Goal: Information Seeking & Learning: Learn about a topic

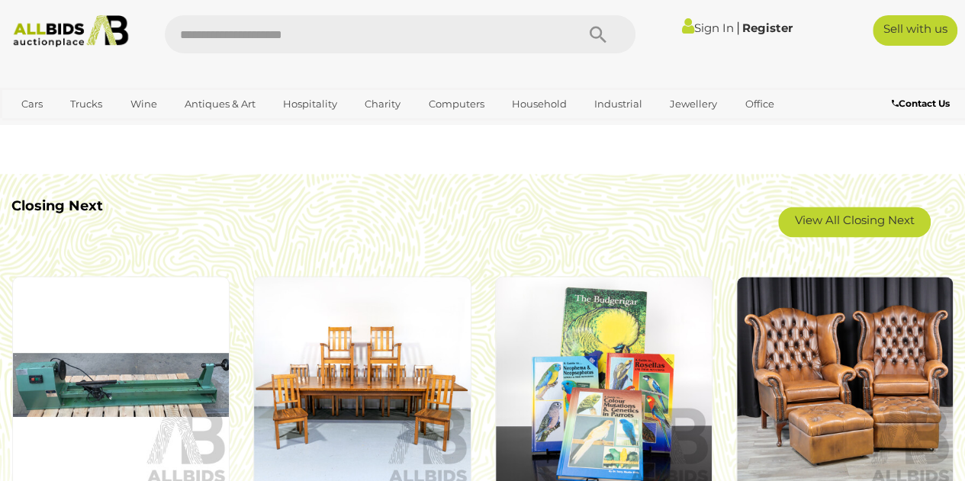
scroll to position [1296, 0]
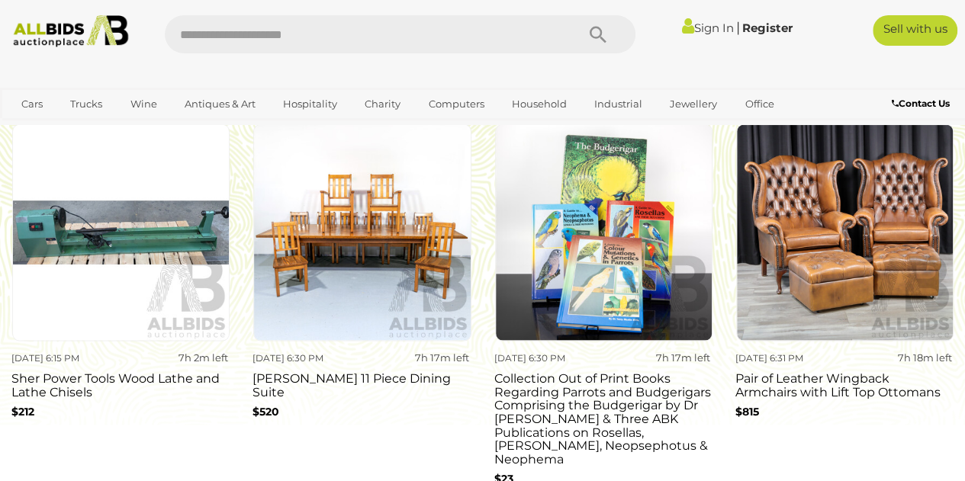
click at [314, 33] on input "text" at bounding box center [363, 34] width 396 height 38
type input "**********"
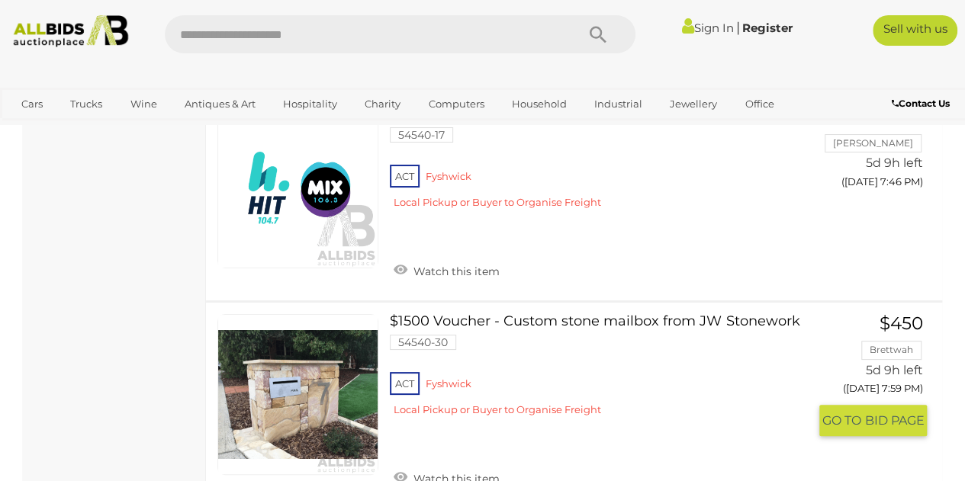
scroll to position [8617, 0]
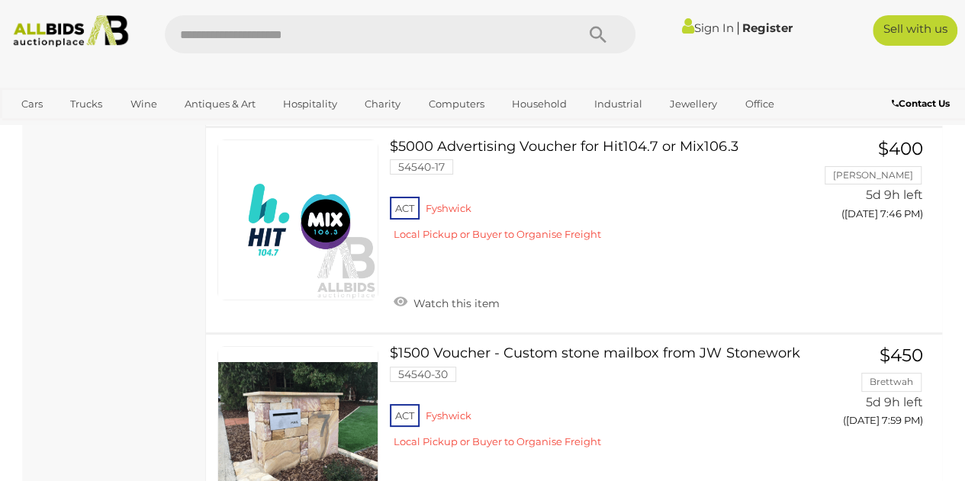
click at [350, 33] on input "text" at bounding box center [363, 34] width 396 height 38
type input "***"
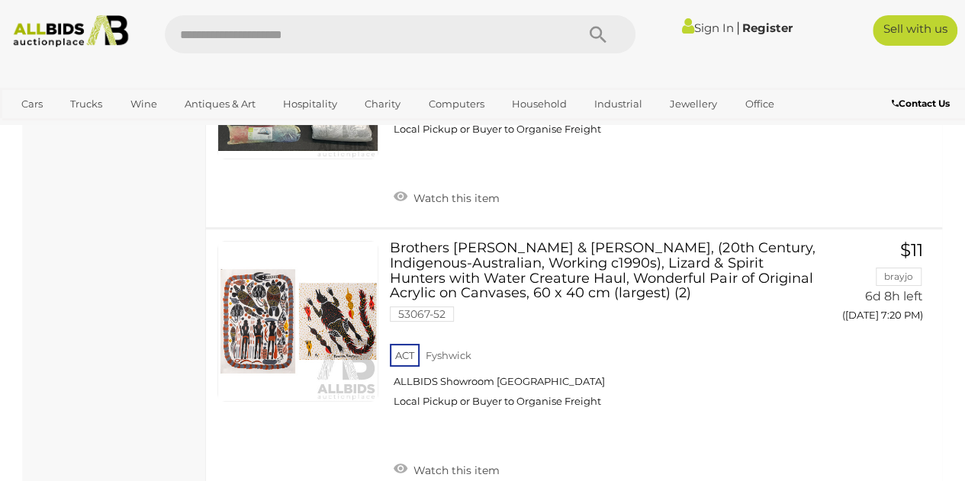
scroll to position [11667, 0]
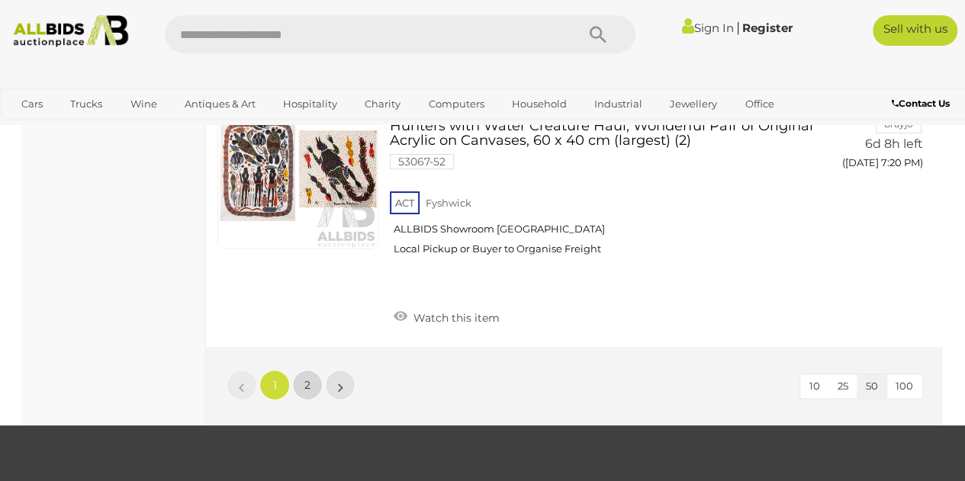
click at [313, 370] on link "2" at bounding box center [307, 385] width 31 height 31
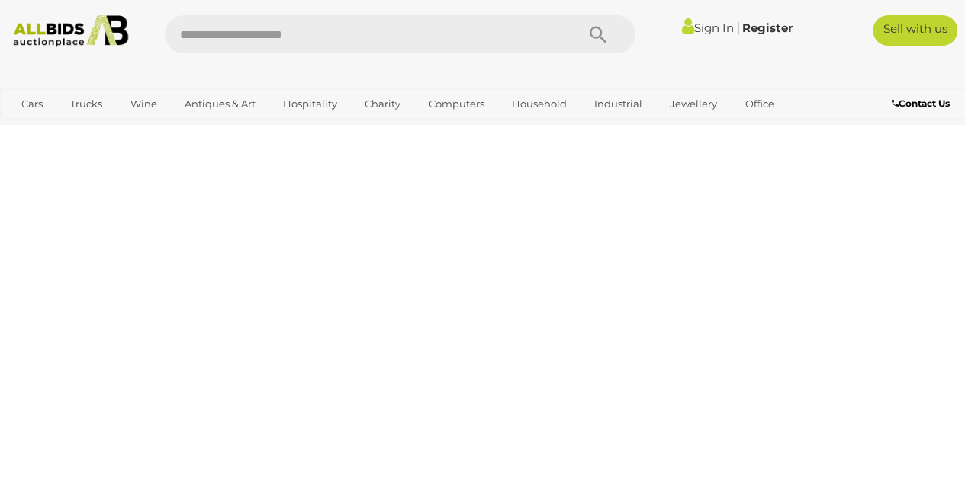
scroll to position [0, 0]
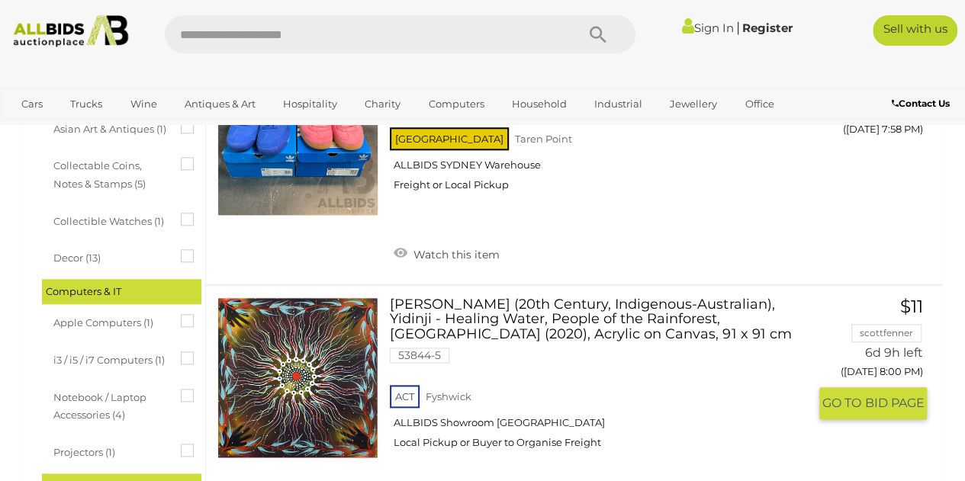
scroll to position [534, 0]
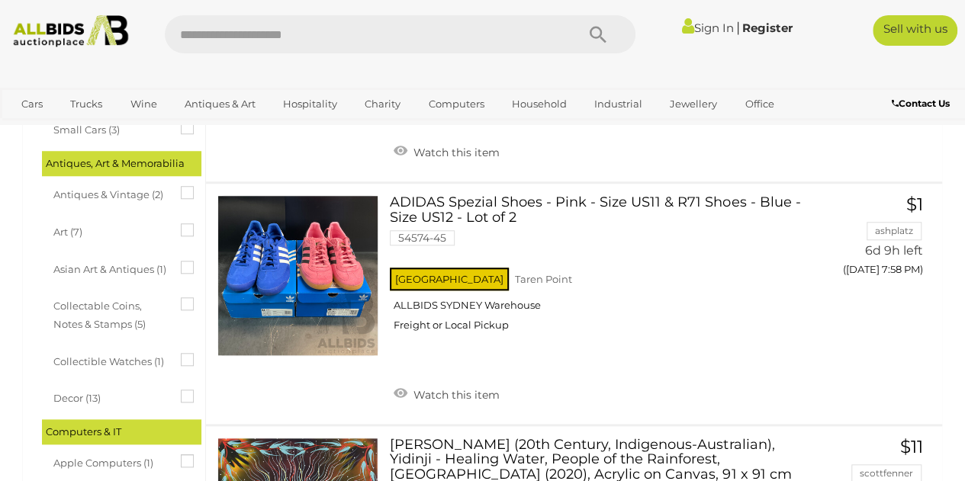
drag, startPoint x: 964, startPoint y: 135, endPoint x: 967, endPoint y: 178, distance: 42.8
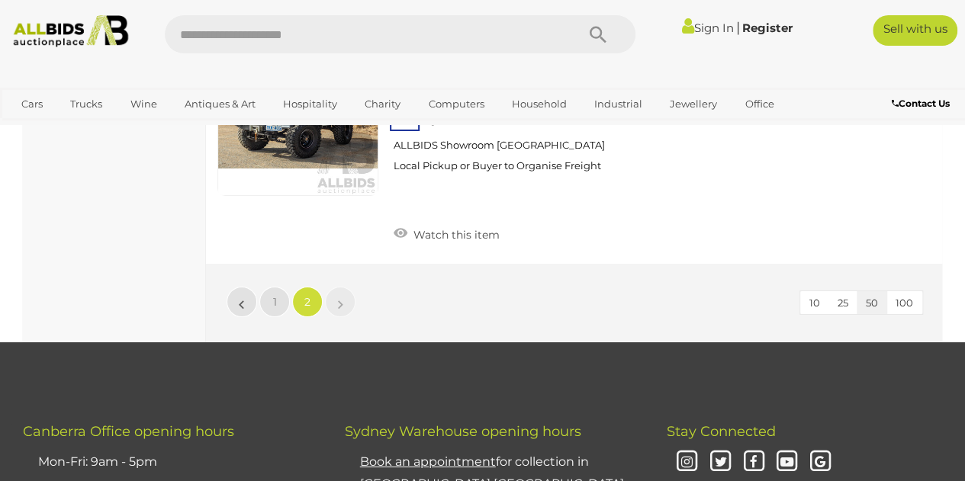
scroll to position [2670, 0]
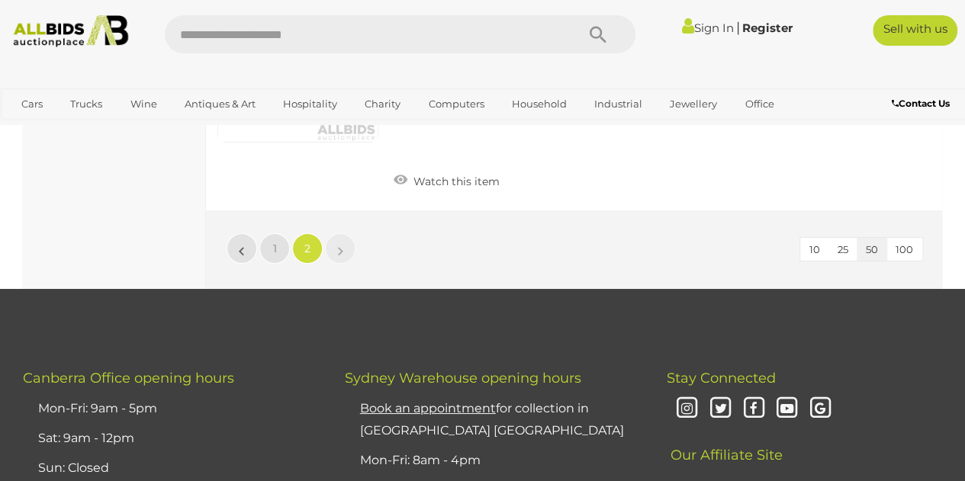
click at [299, 24] on input "text" at bounding box center [363, 34] width 396 height 38
type input "****"
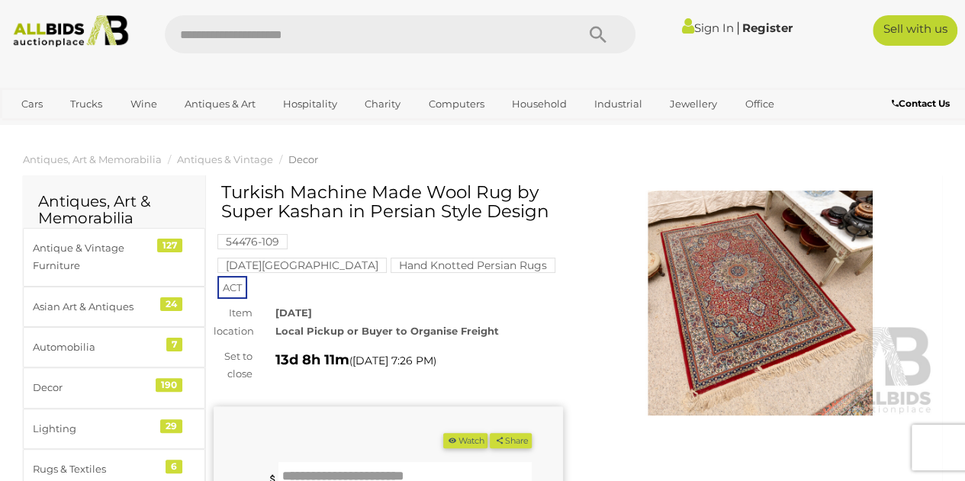
click at [744, 240] on img at bounding box center [760, 303] width 349 height 225
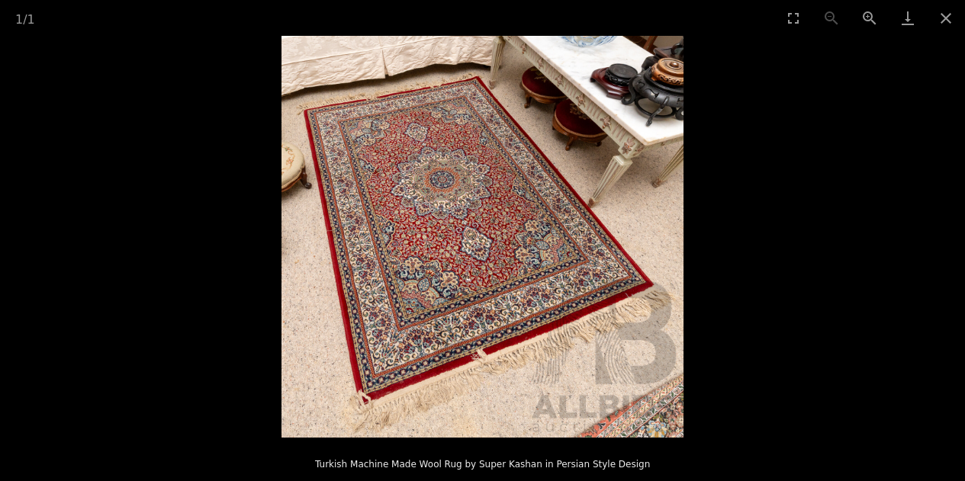
click at [530, 306] on img at bounding box center [482, 237] width 402 height 402
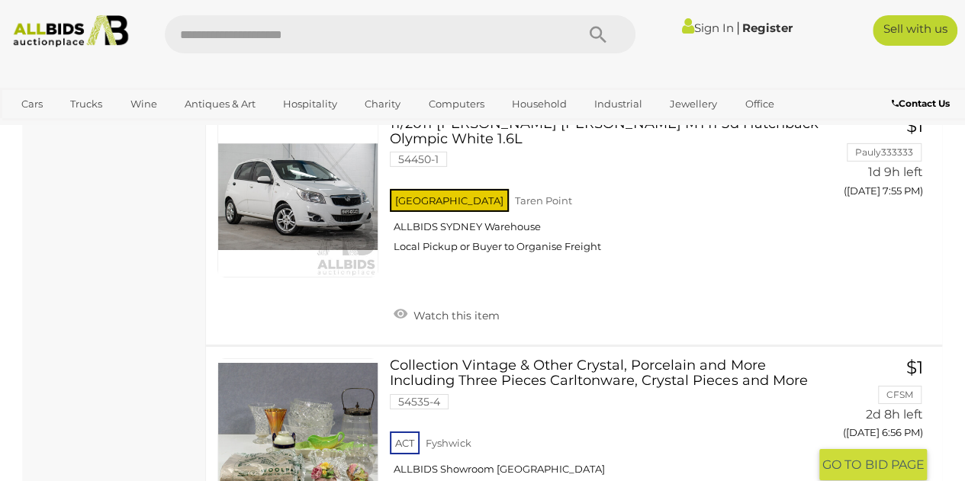
scroll to position [11133, 0]
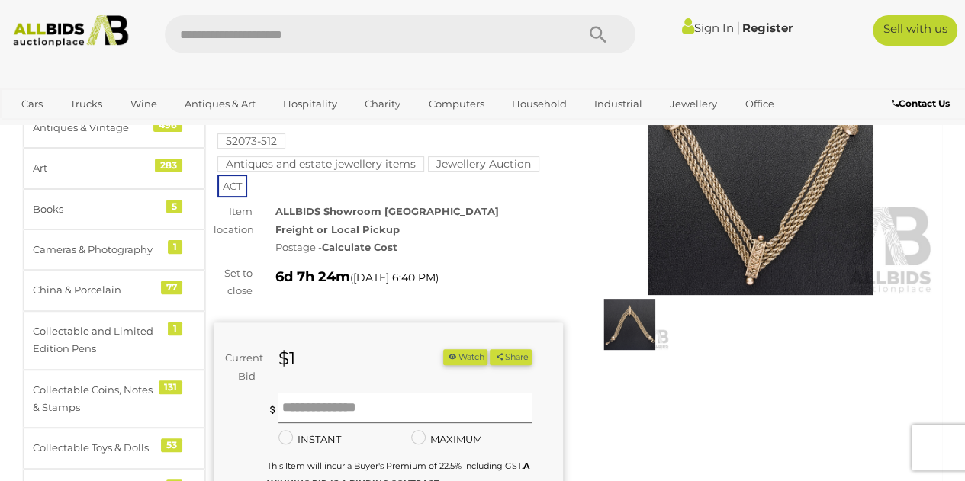
scroll to position [229, 0]
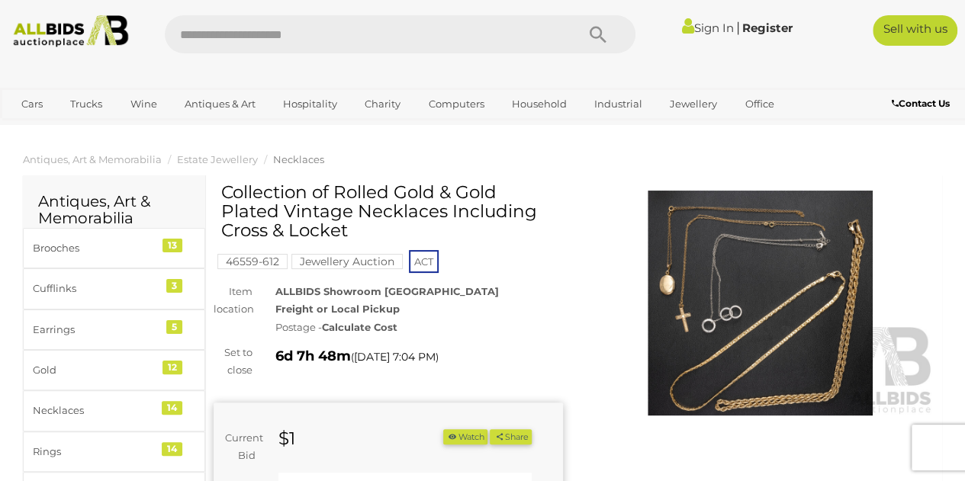
click at [731, 268] on img at bounding box center [760, 303] width 349 height 225
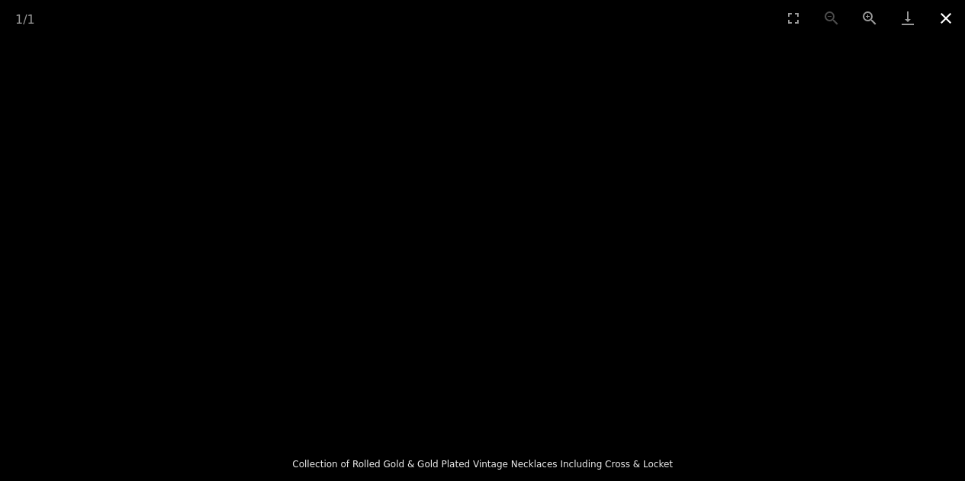
click at [939, 26] on button "Close gallery" at bounding box center [945, 18] width 38 height 36
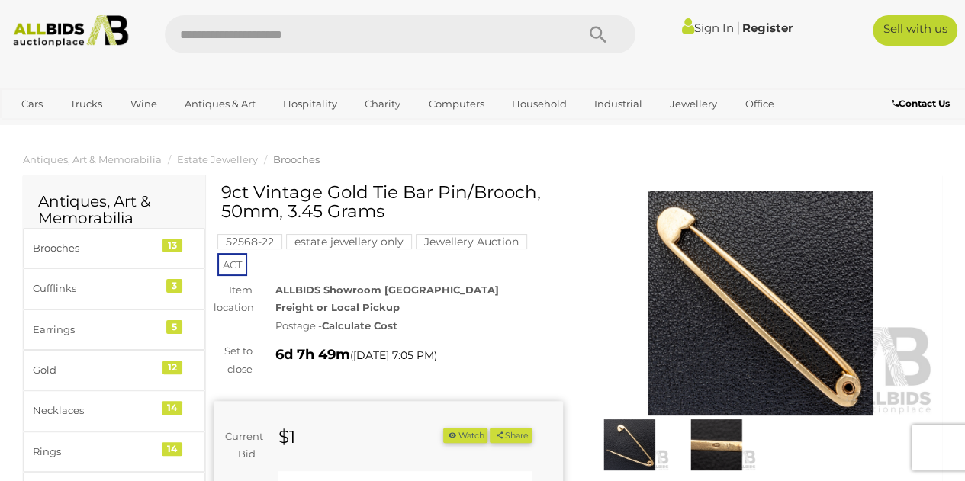
click at [711, 431] on img at bounding box center [715, 444] width 79 height 51
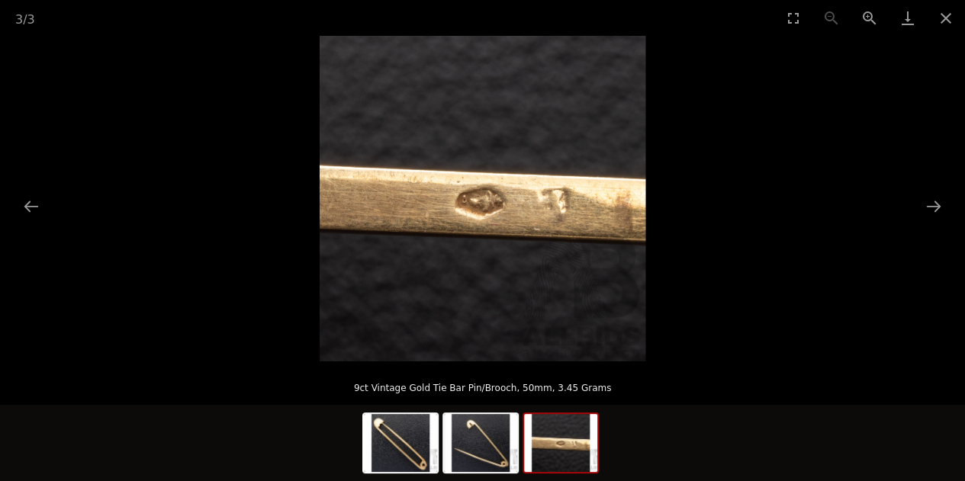
click at [714, 362] on div "9ct Vintage Gold Tie Bar Pin/Brooch, 50mm, 3.45 Grams" at bounding box center [482, 382] width 965 height 43
click at [955, 18] on button "Close gallery" at bounding box center [945, 18] width 38 height 36
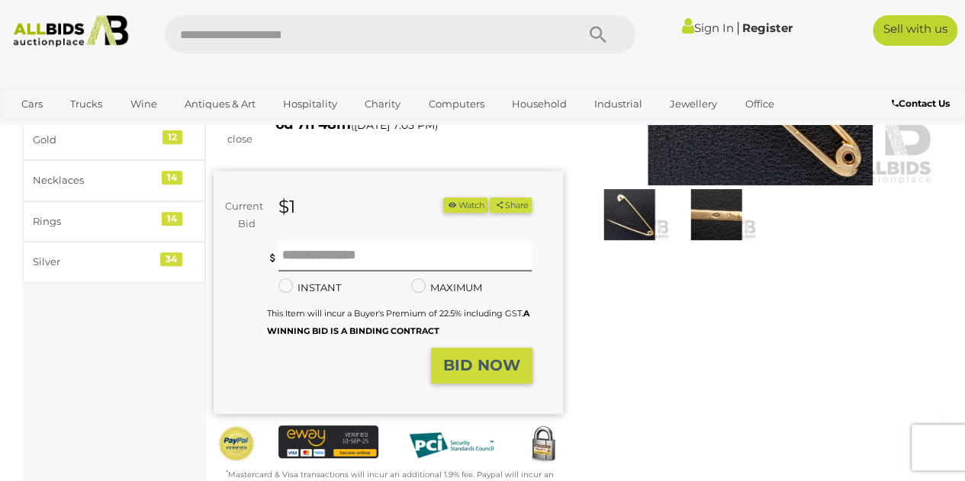
scroll to position [76, 0]
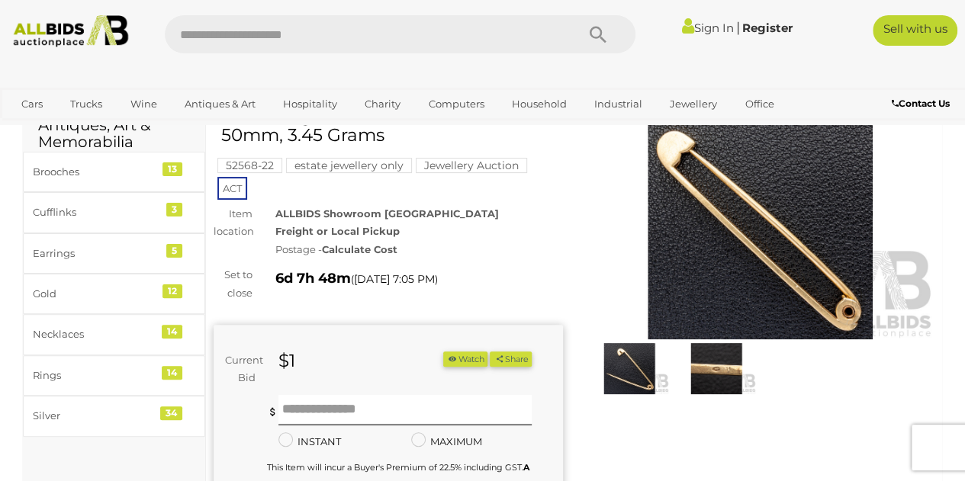
click at [618, 382] on img at bounding box center [628, 368] width 79 height 51
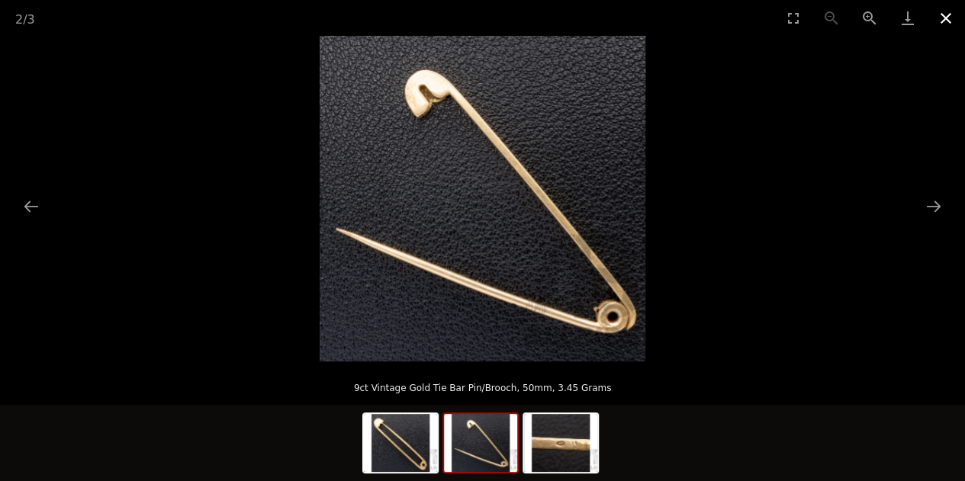
click at [935, 14] on button "Close gallery" at bounding box center [945, 18] width 38 height 36
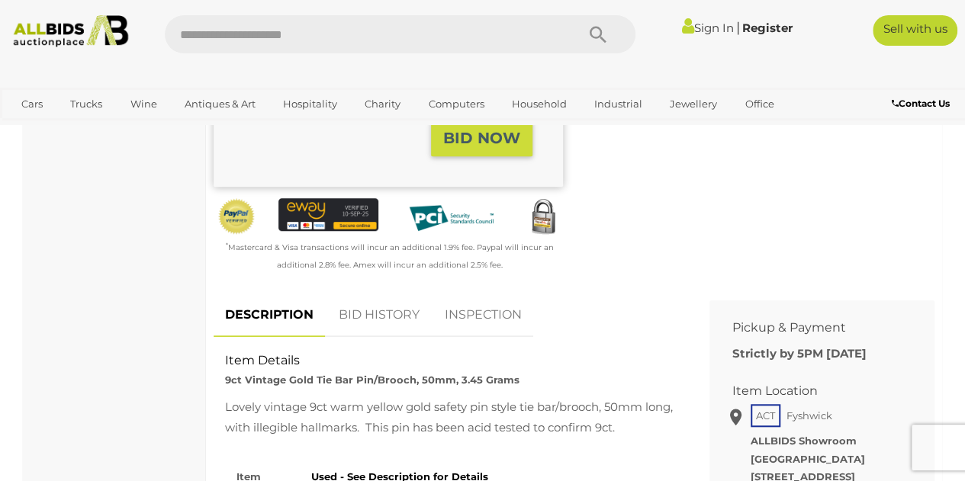
scroll to position [686, 0]
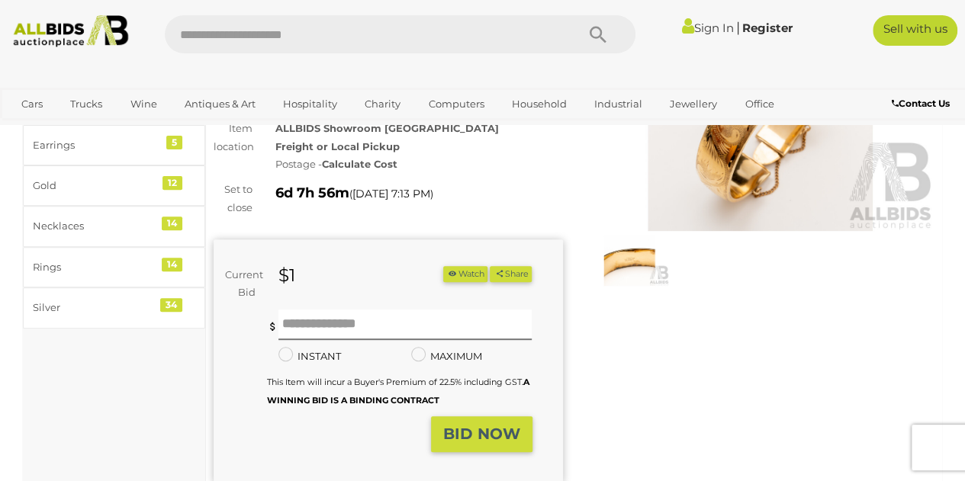
scroll to position [153, 0]
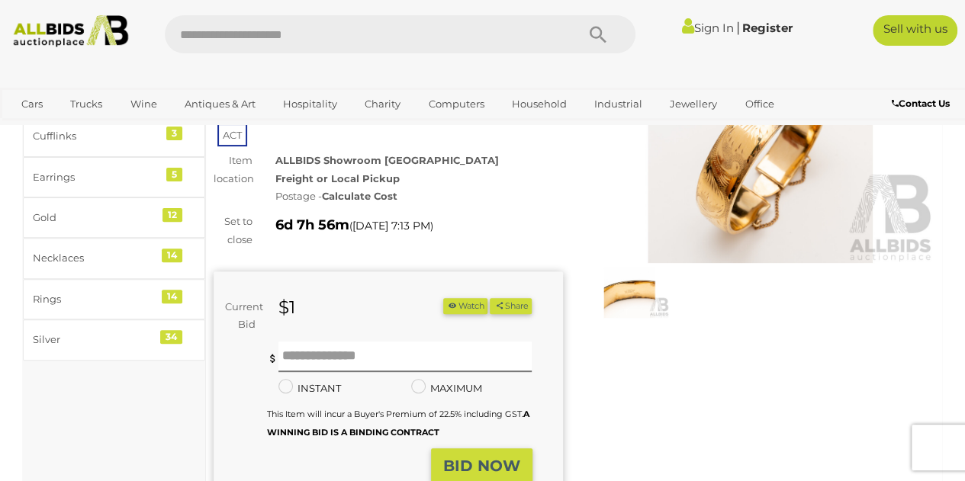
click at [605, 315] on img at bounding box center [628, 292] width 79 height 51
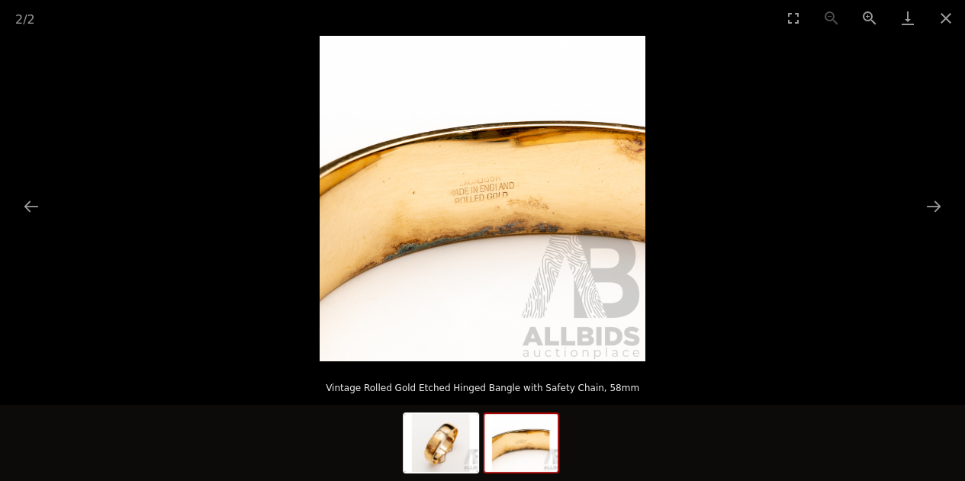
click at [705, 276] on picture at bounding box center [482, 199] width 965 height 326
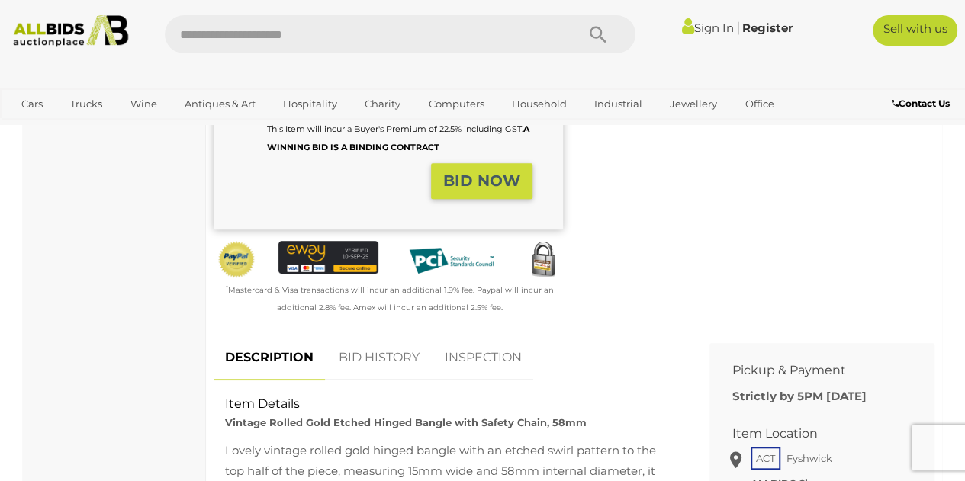
scroll to position [610, 0]
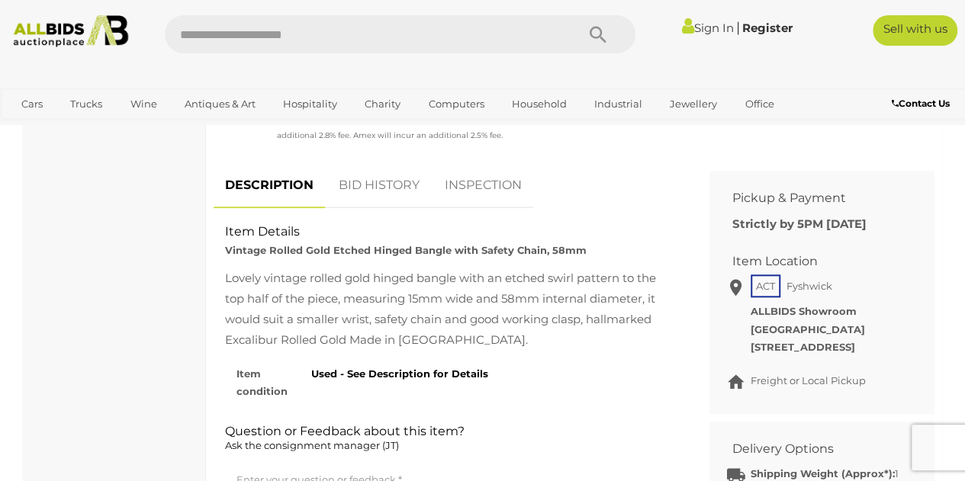
click at [334, 284] on div "Lovely vintage rolled gold hinged bangle with an etched swirl pattern to the to…" at bounding box center [450, 309] width 450 height 82
drag, startPoint x: 334, startPoint y: 284, endPoint x: 352, endPoint y: 283, distance: 18.4
click at [352, 283] on div "Lovely vintage rolled gold hinged bangle with an etched swirl pattern to the to…" at bounding box center [450, 309] width 450 height 82
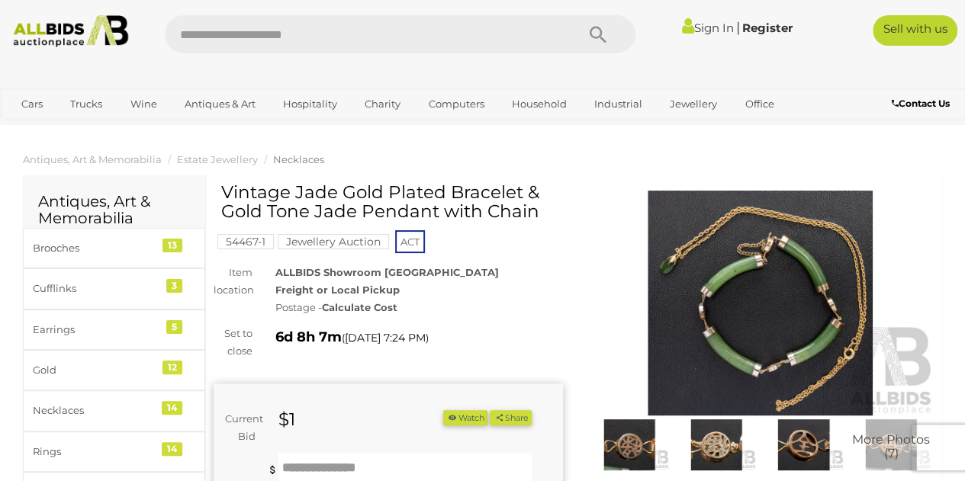
click at [617, 444] on img at bounding box center [628, 444] width 79 height 51
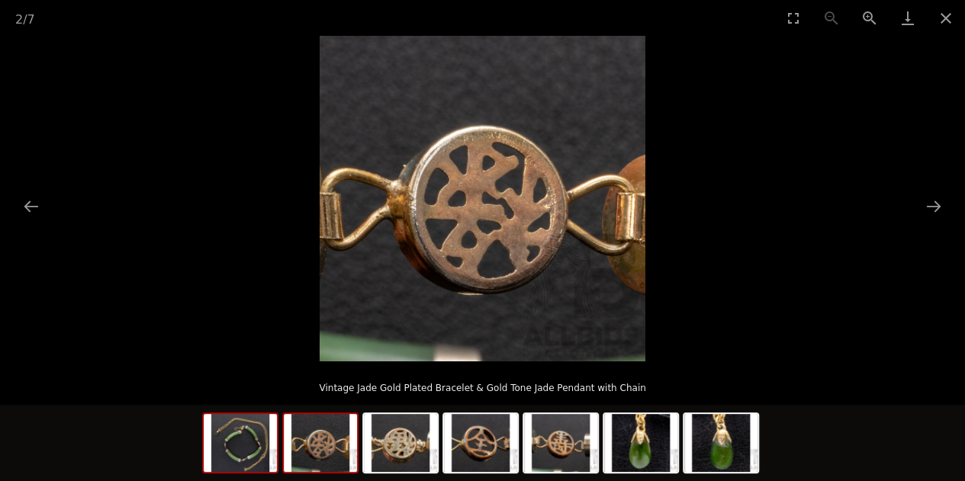
click at [262, 461] on img at bounding box center [240, 443] width 73 height 58
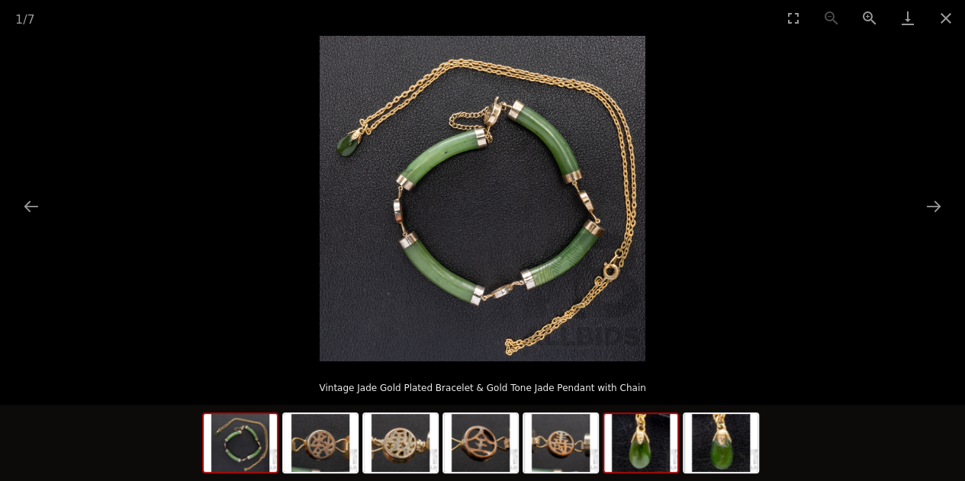
click at [647, 454] on img at bounding box center [640, 443] width 73 height 58
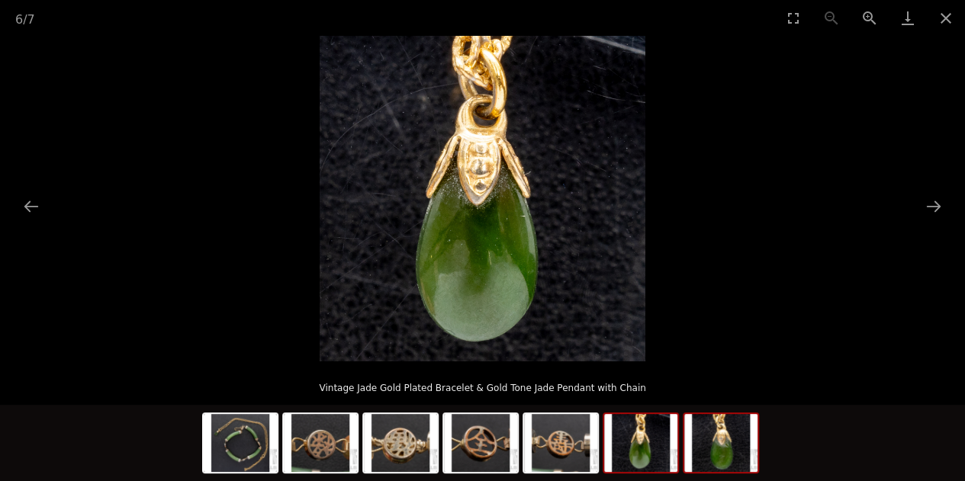
click at [715, 461] on img at bounding box center [720, 443] width 73 height 58
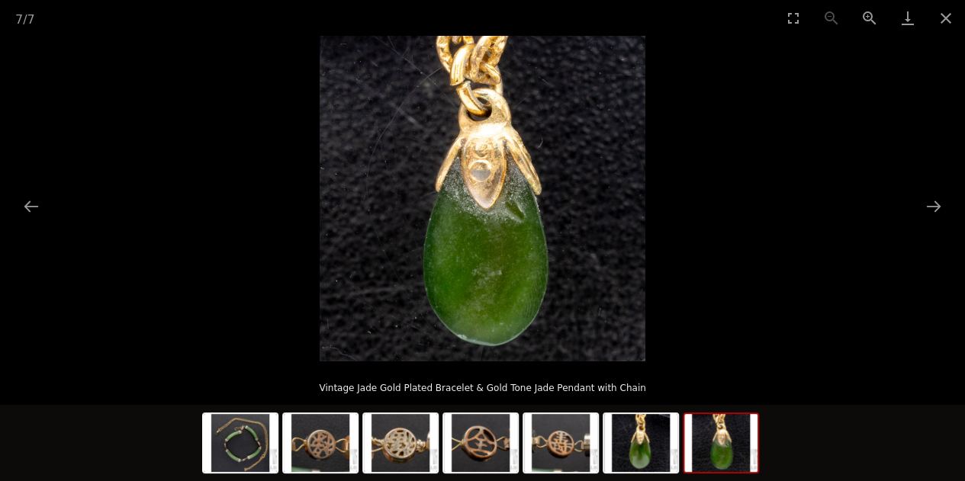
click at [601, 464] on div at bounding box center [482, 445] width 560 height 80
click at [250, 461] on img at bounding box center [240, 443] width 73 height 58
